Goal: Book appointment/travel/reservation

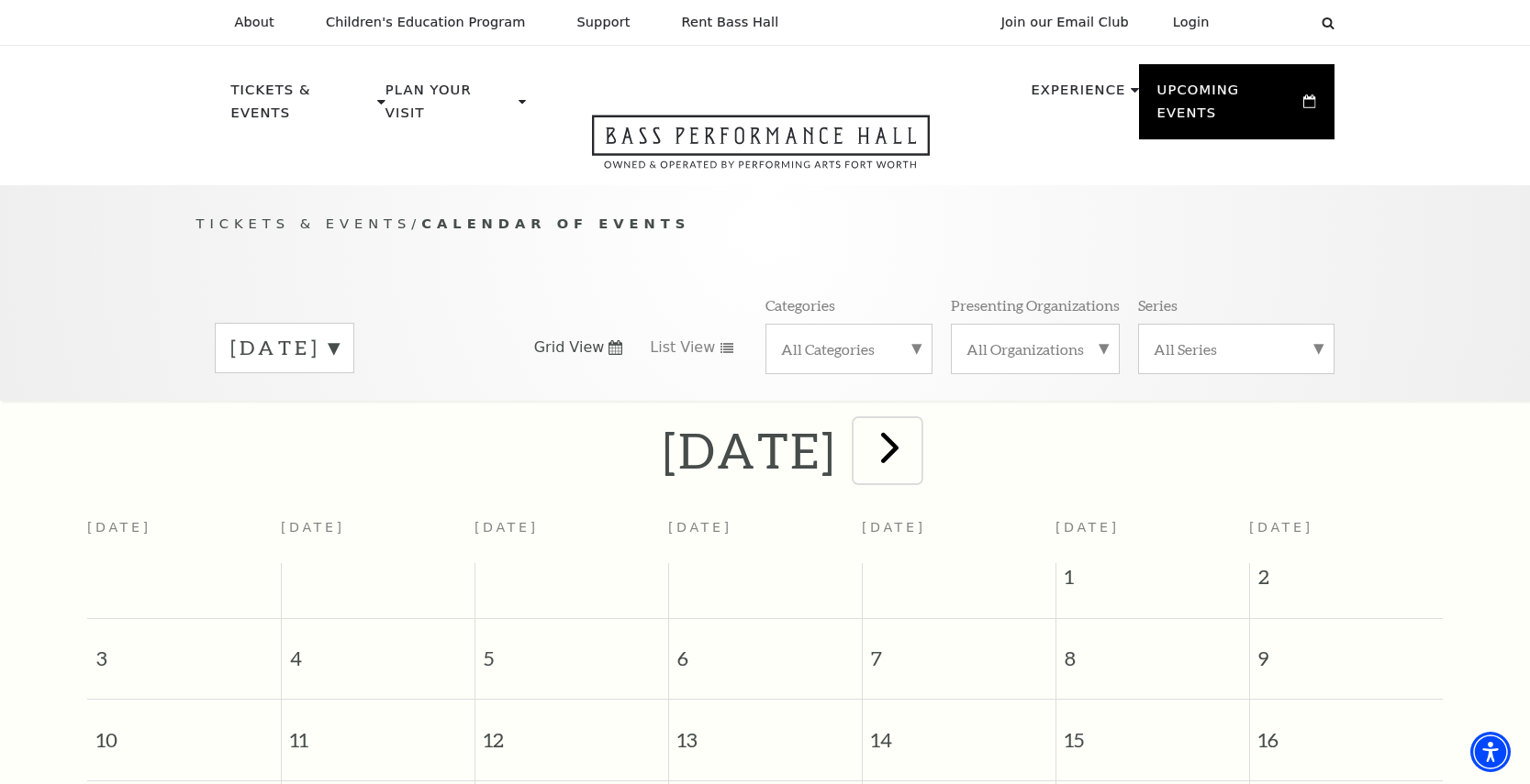
click at [916, 421] on span "next" at bounding box center [890, 447] width 53 height 53
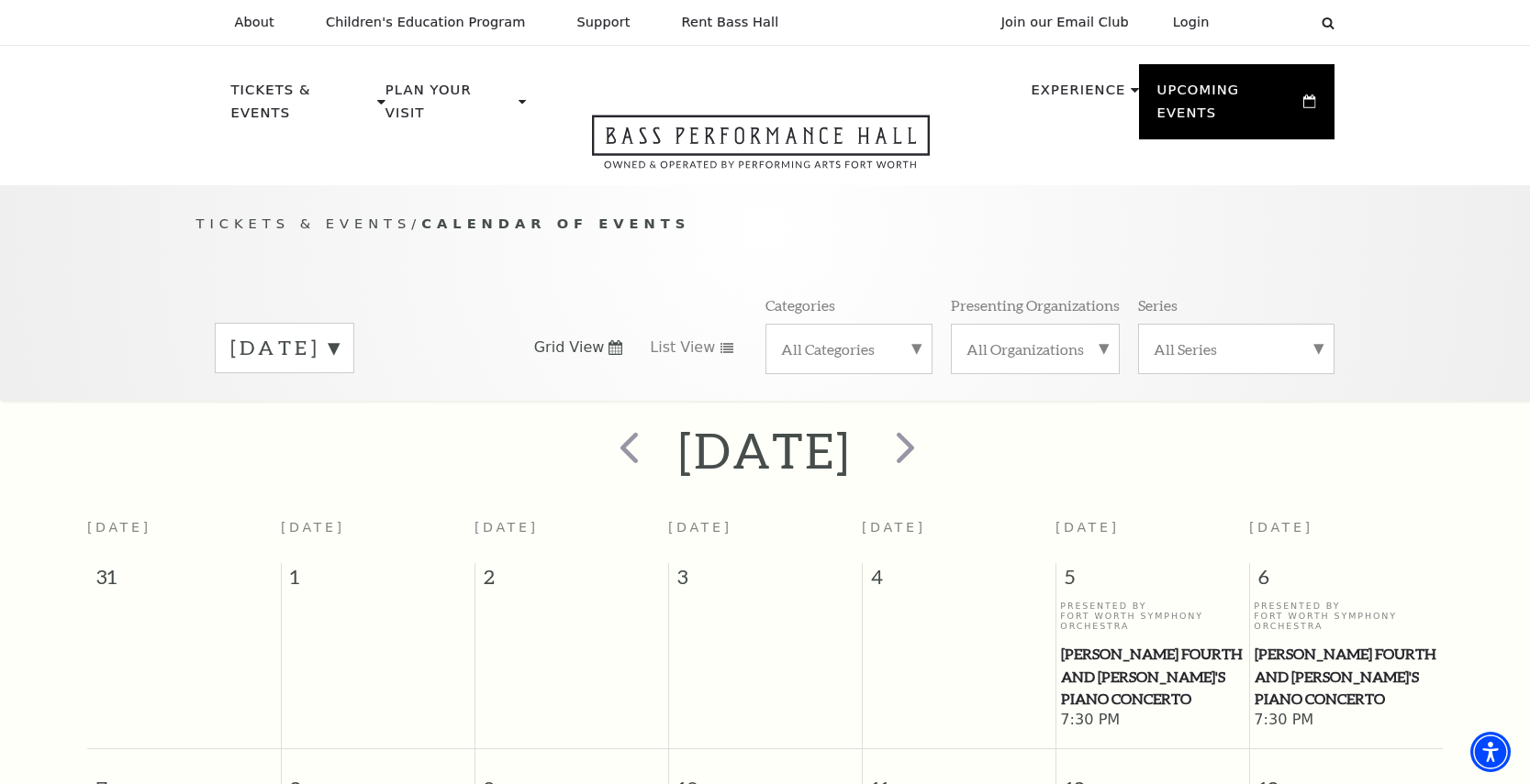
click at [339, 334] on label "September 2025" at bounding box center [284, 348] width 108 height 29
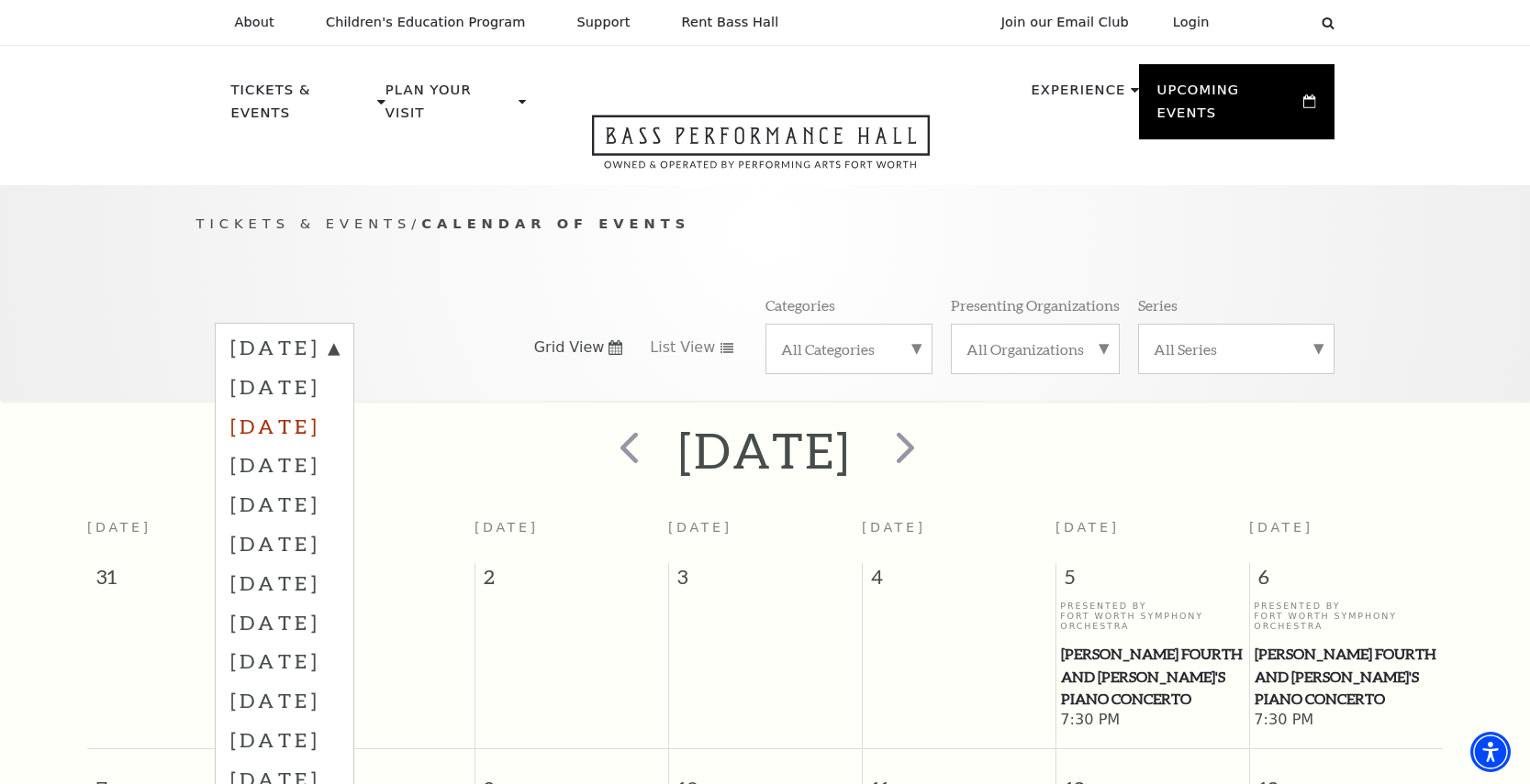
click at [339, 407] on label "October 2025" at bounding box center [284, 427] width 108 height 40
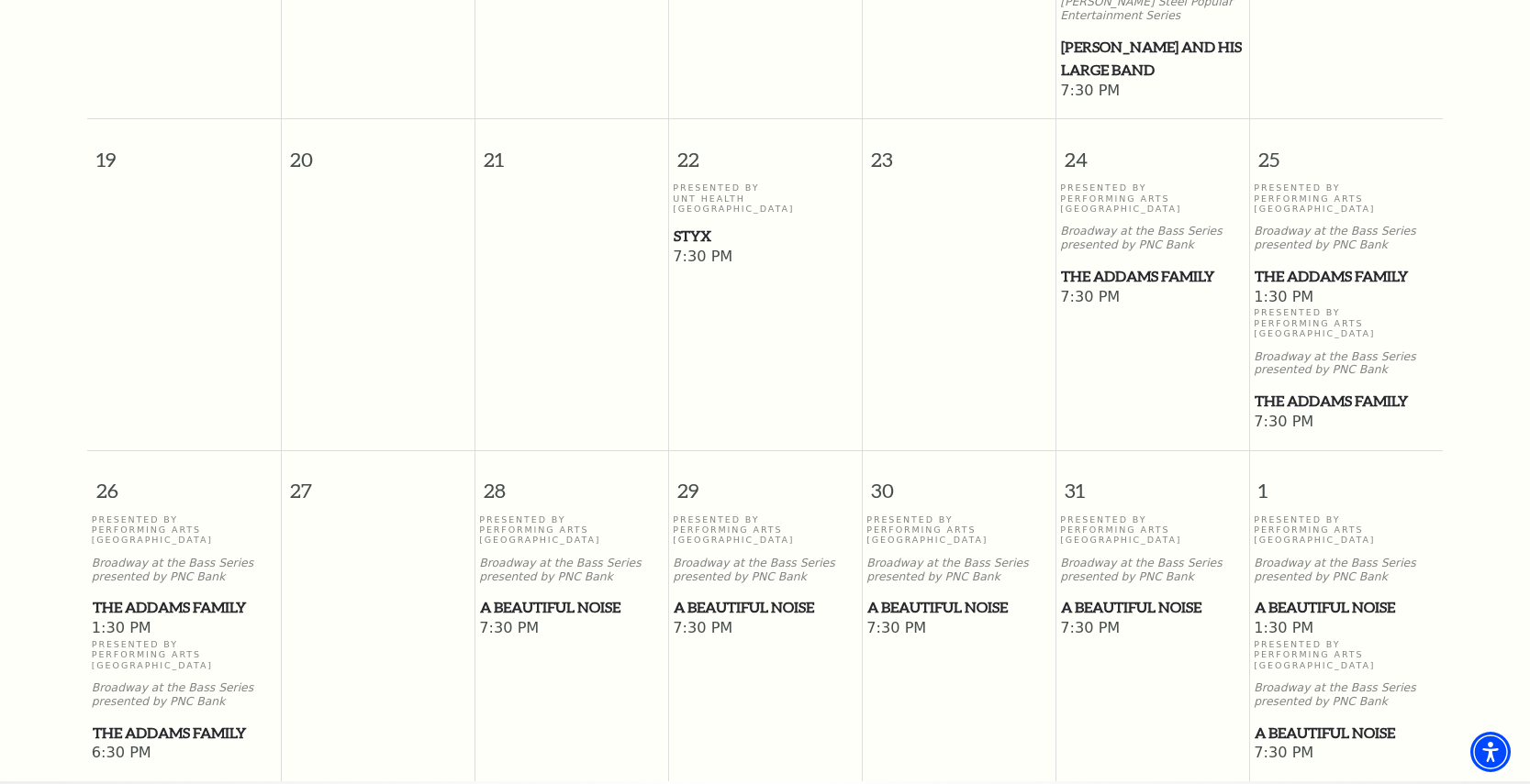
scroll to position [1143, 0]
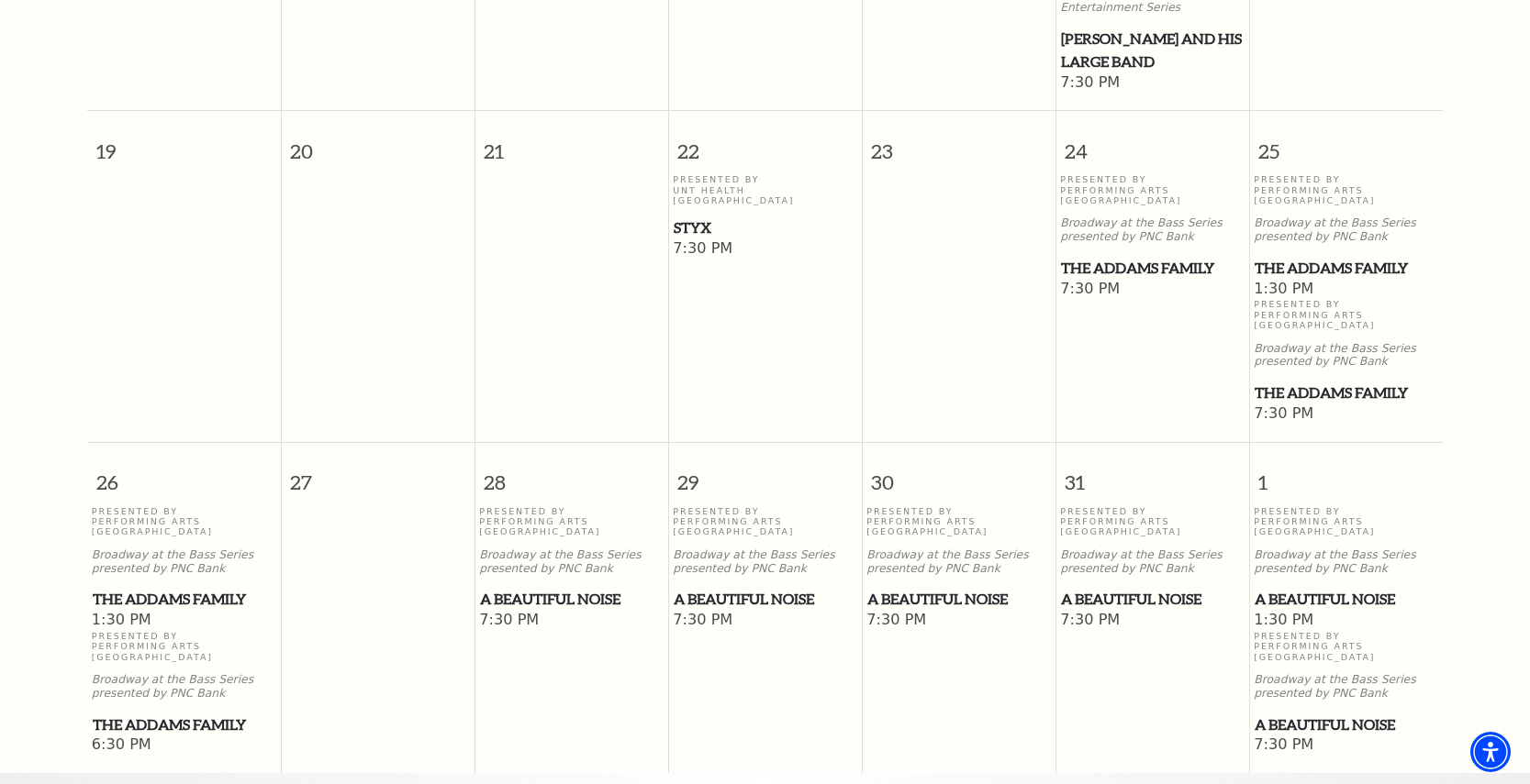
click at [742, 588] on span "A Beautiful Noise" at bounding box center [765, 599] width 183 height 23
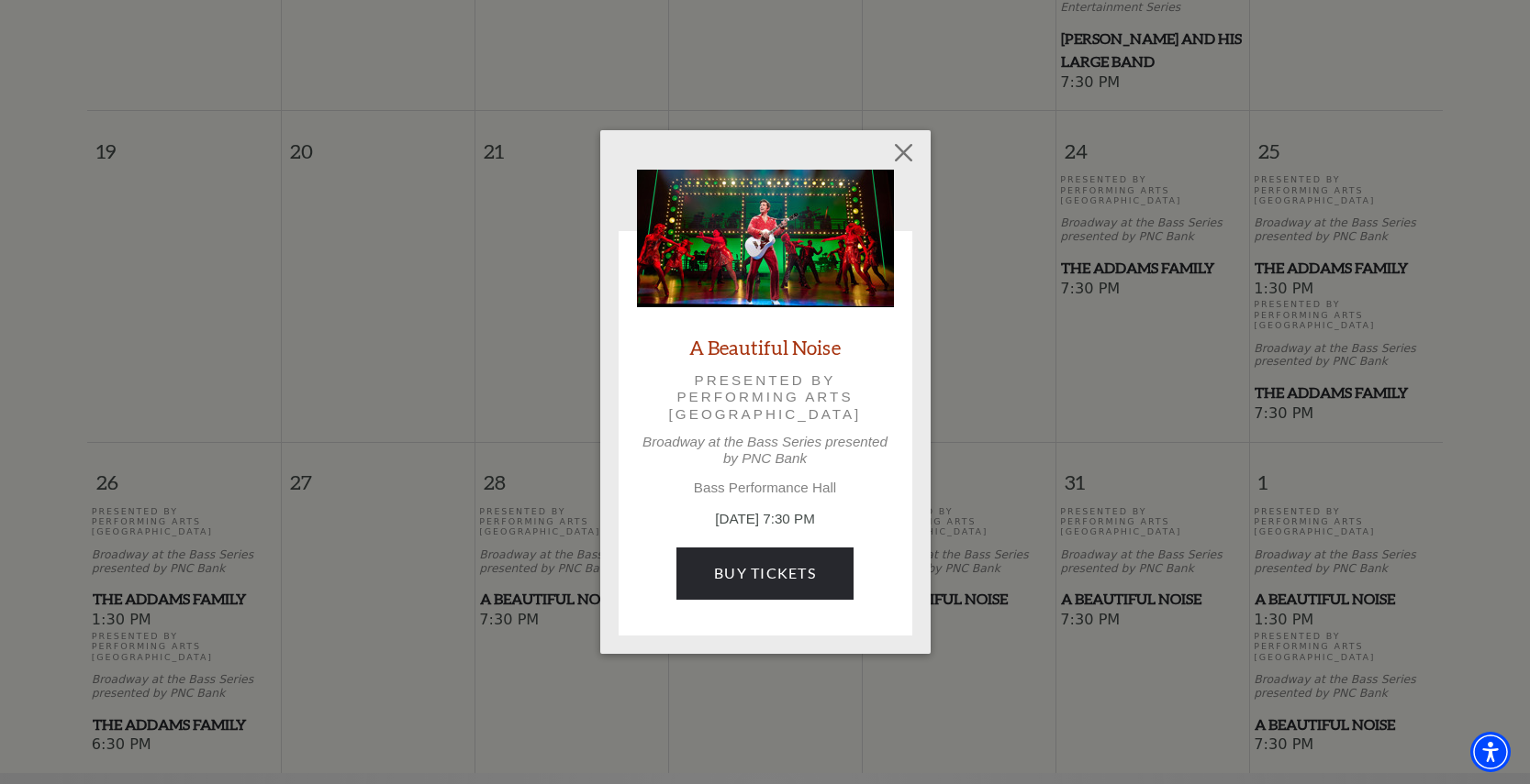
click at [791, 232] on img at bounding box center [765, 238] width 257 height 138
click at [903, 150] on button "Close" at bounding box center [903, 153] width 35 height 35
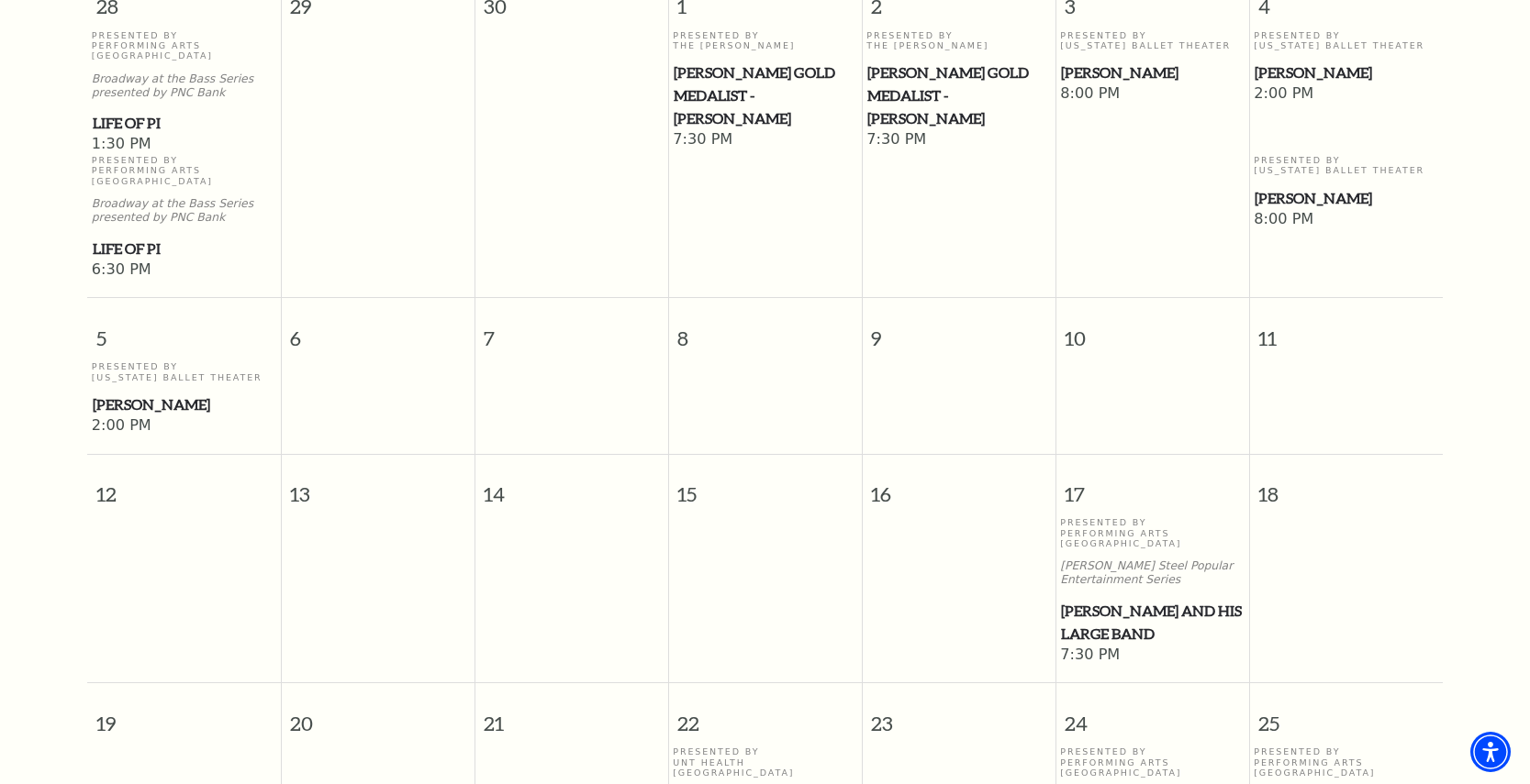
scroll to position [0, 0]
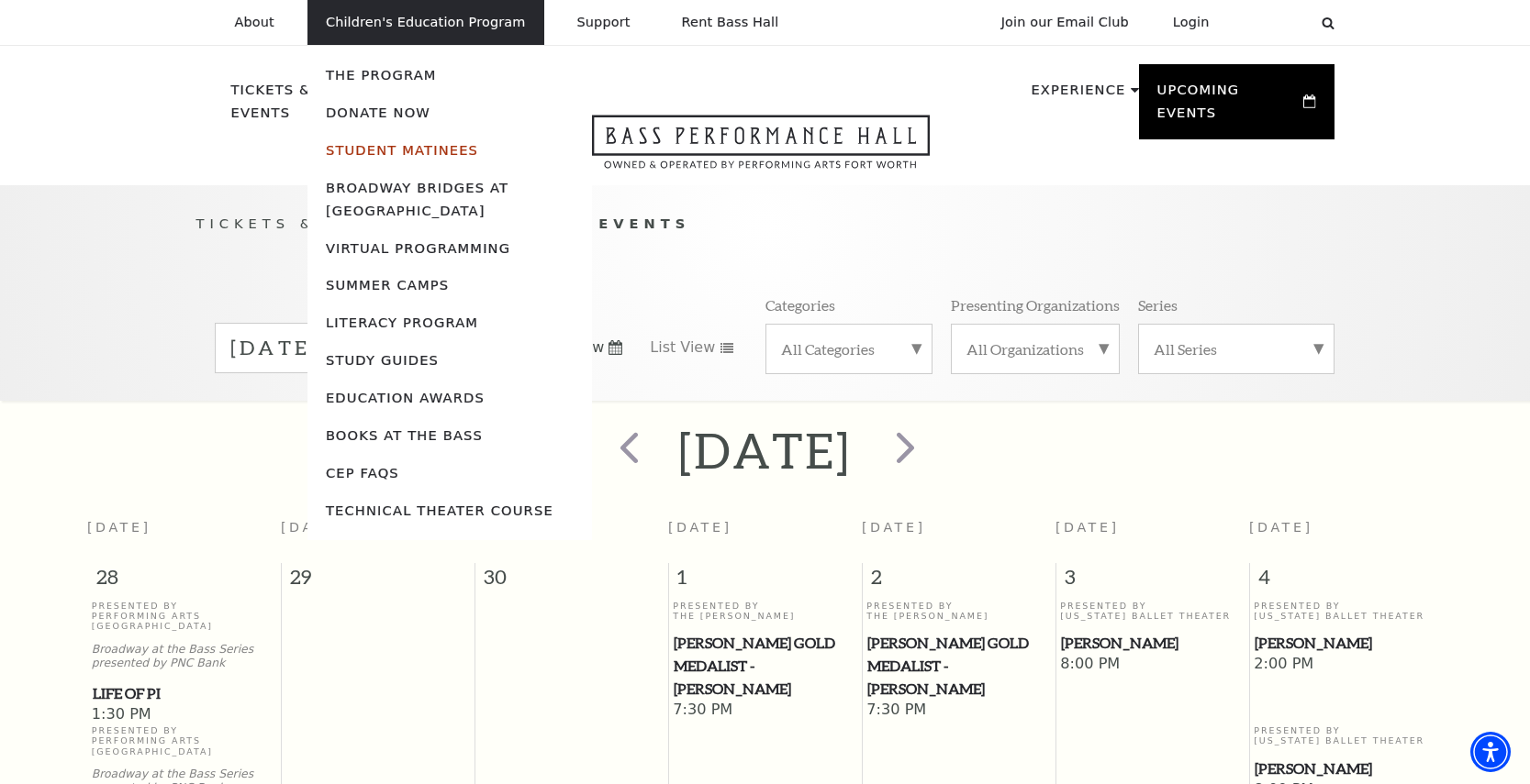
click at [410, 145] on link "Student Matinees" at bounding box center [401, 150] width 152 height 16
